Goal: Task Accomplishment & Management: Complete application form

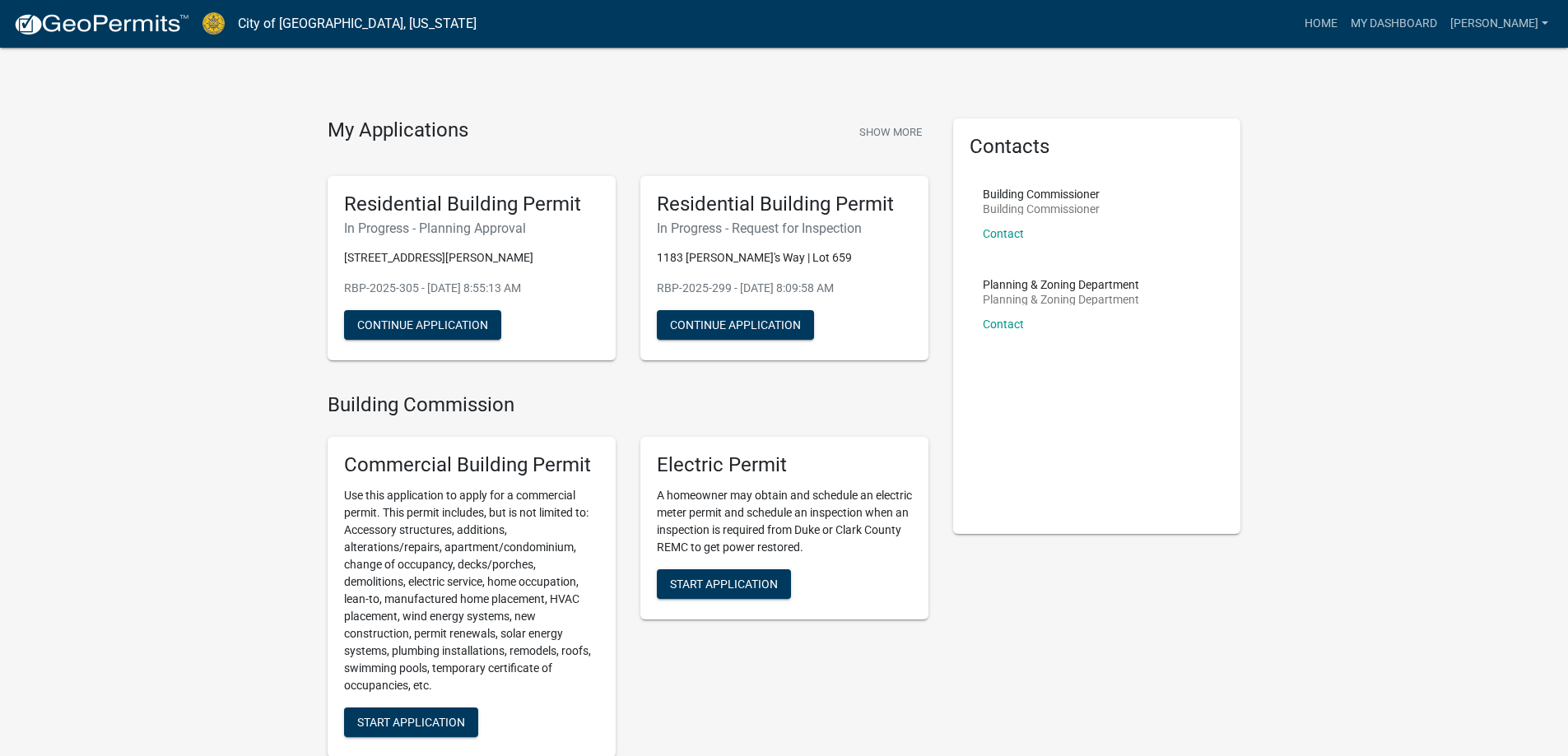
click at [899, 134] on button "Show More" at bounding box center [890, 132] width 76 height 27
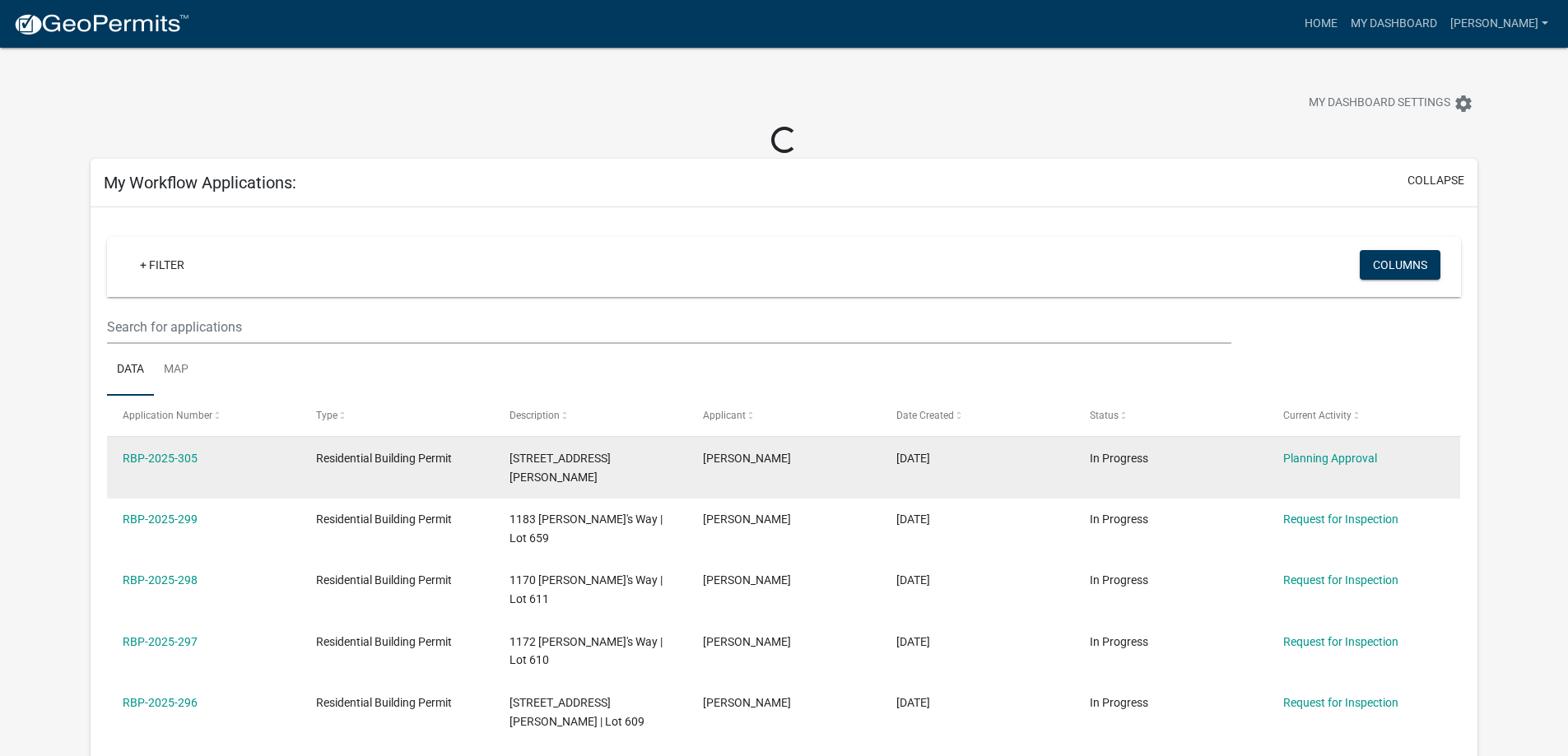
drag, startPoint x: 184, startPoint y: 466, endPoint x: 268, endPoint y: 436, distance: 89.2
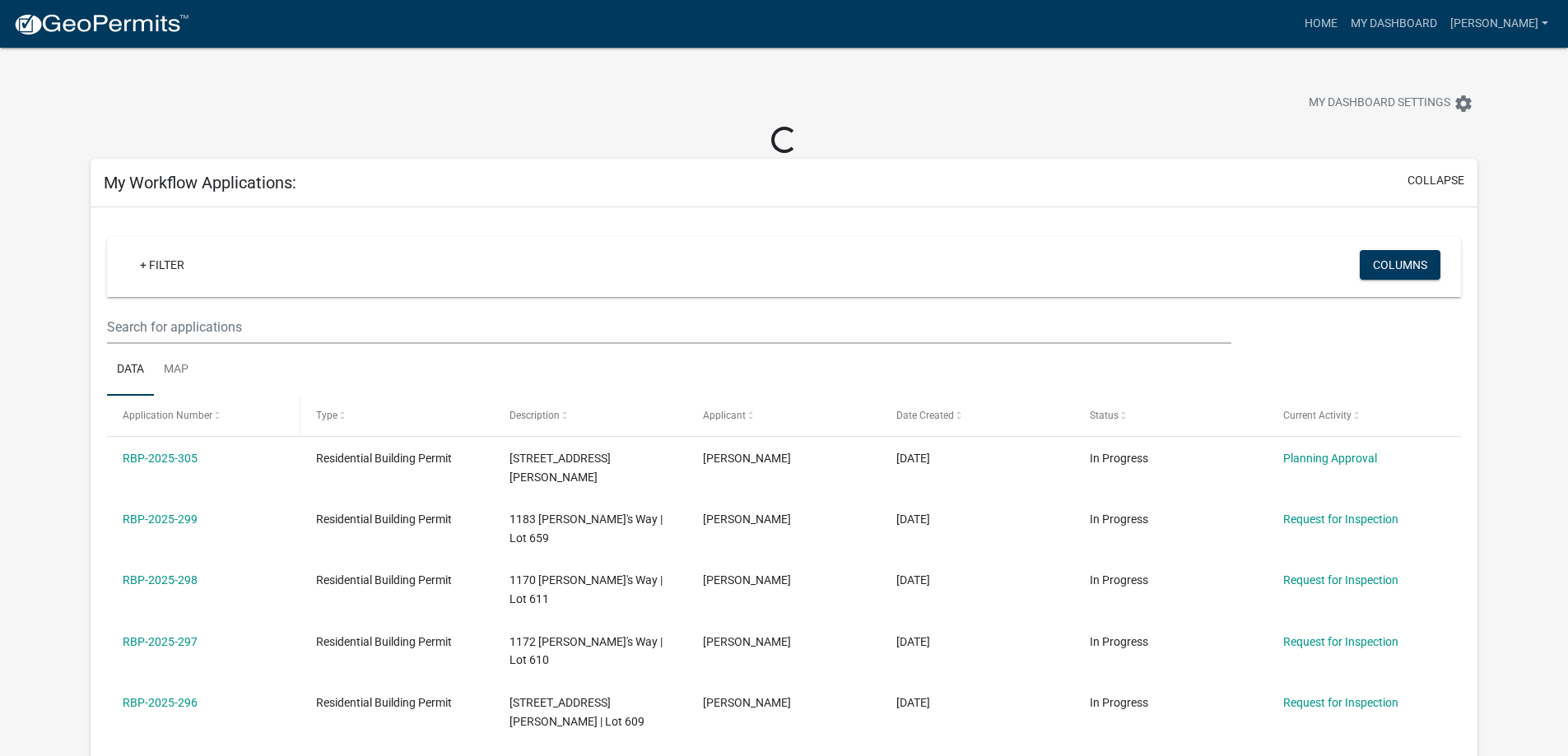
click at [183, 466] on div "RBP-2025-305" at bounding box center [203, 458] width 161 height 19
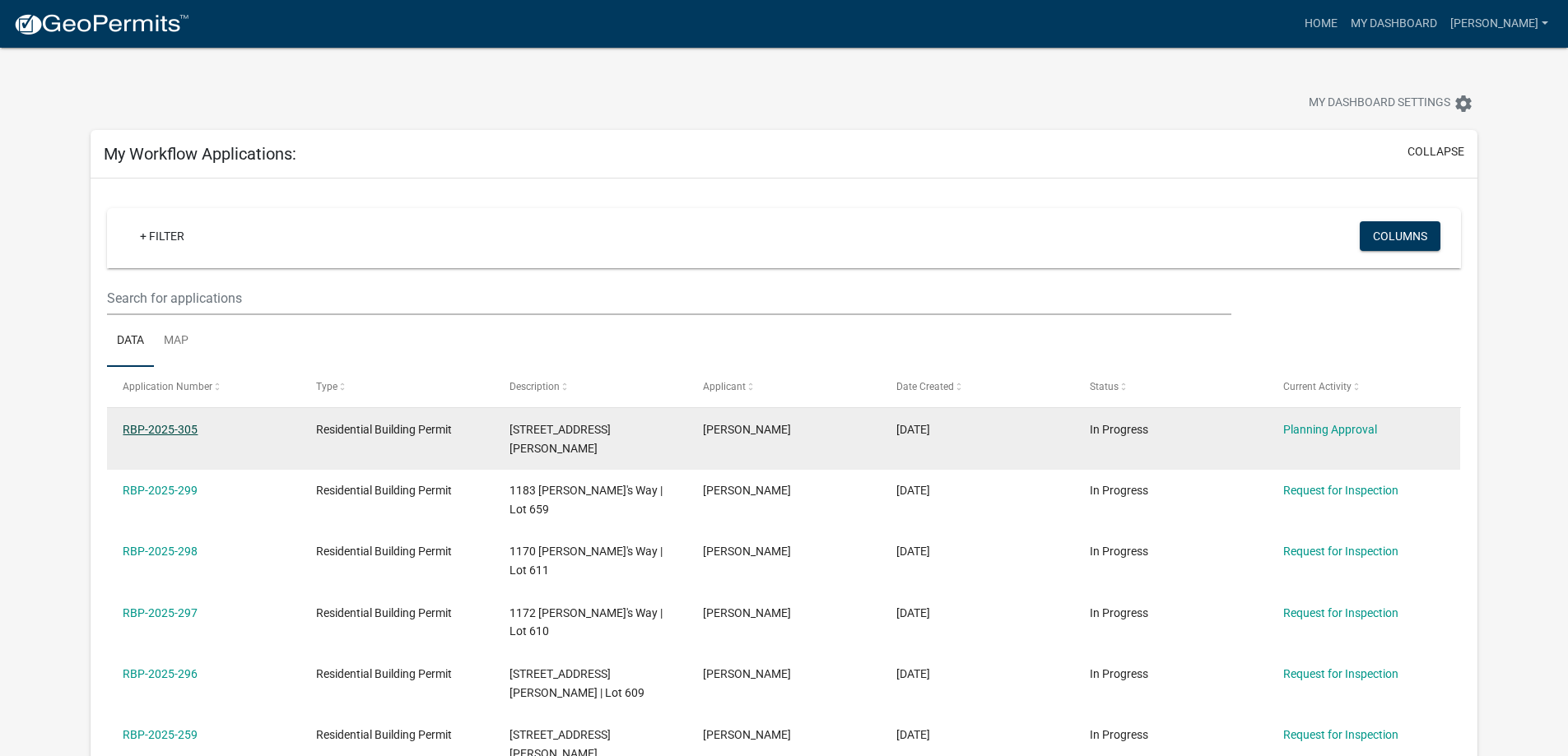
click at [162, 432] on link "RBP-2025-305" at bounding box center [161, 430] width 75 height 13
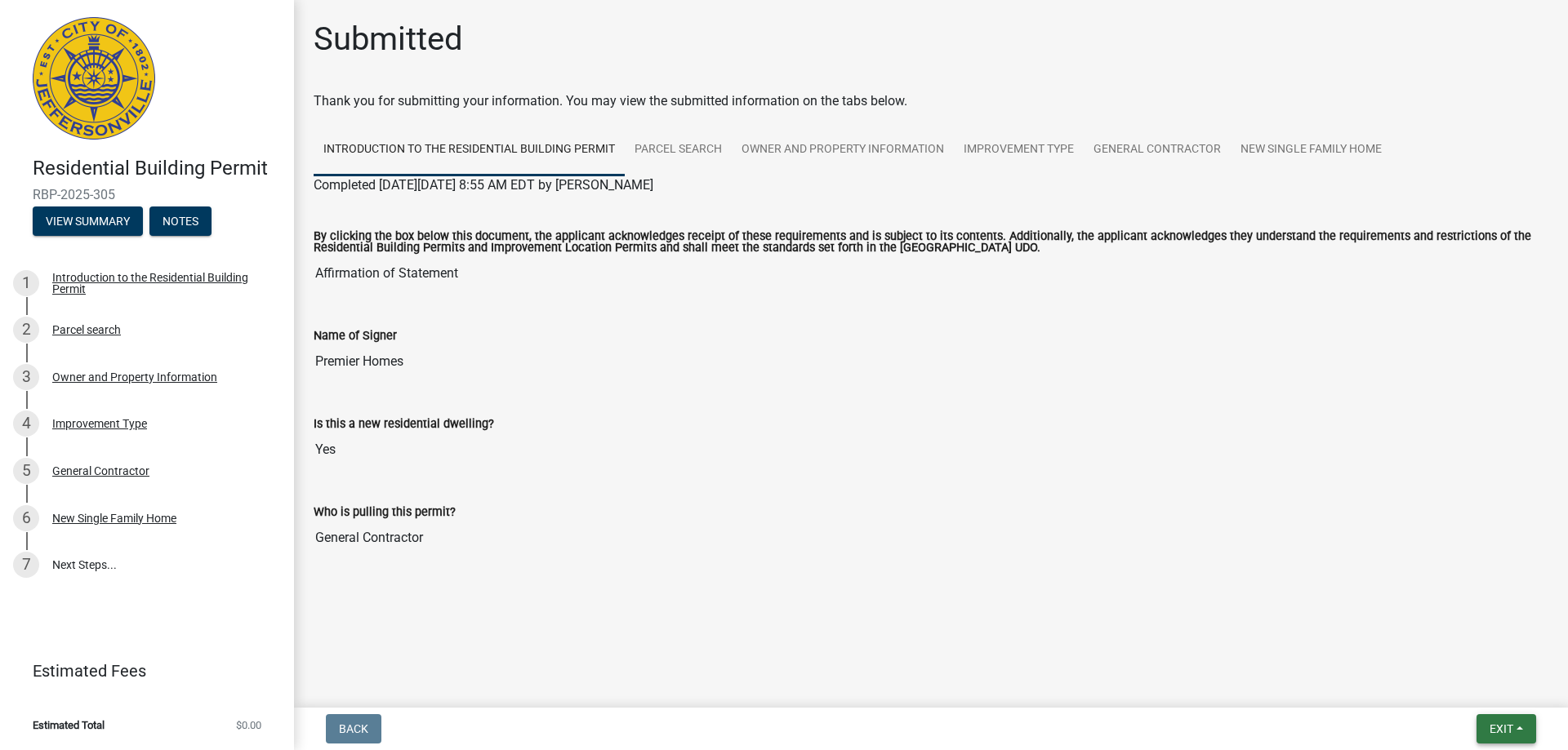
click at [1499, 732] on span "Exit" at bounding box center [1502, 729] width 24 height 13
click at [1462, 688] on button "Save & Exit" at bounding box center [1471, 686] width 130 height 39
